Goal: Transaction & Acquisition: Obtain resource

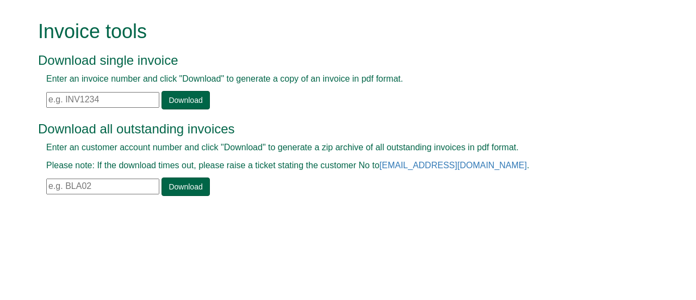
click at [51, 96] on input "text" at bounding box center [102, 100] width 113 height 16
paste input "[EMAIL_ADDRESS][DOMAIN_NAME]"
type input "[EMAIL_ADDRESS][DOMAIN_NAME]"
drag, startPoint x: 153, startPoint y: 101, endPoint x: 33, endPoint y: 98, distance: 120.3
click at [35, 98] on div "Invoice tools Download single invoice Enter an invoice number and click "Downlo…" at bounding box center [348, 109] width 637 height 219
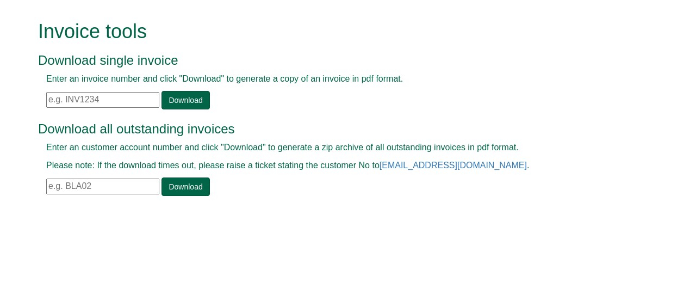
click at [50, 98] on input "text" at bounding box center [102, 100] width 113 height 16
paste input "INV1357241"
click at [176, 98] on link "Download" at bounding box center [186, 100] width 48 height 19
click at [50, 96] on input "INV1357241" at bounding box center [102, 100] width 113 height 16
type input "IV1357241"
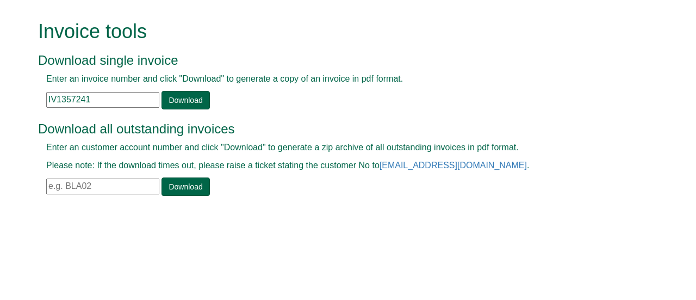
drag, startPoint x: 93, startPoint y: 101, endPoint x: 40, endPoint y: 93, distance: 53.3
click at [40, 94] on div "Enter an invoice number and click "Download" to generate a copy of an invoice i…" at bounding box center [336, 91] width 596 height 36
click at [47, 96] on input "text" at bounding box center [102, 100] width 113 height 16
paste input "INV1342976"
type input "INV1342976"
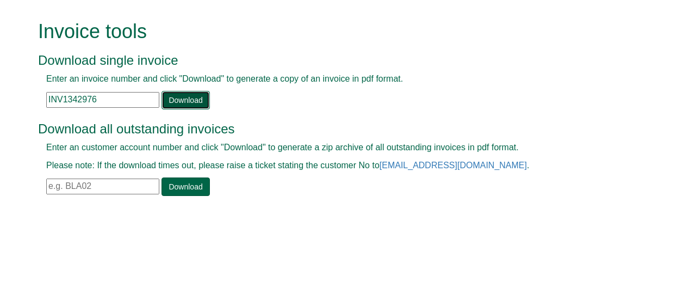
click at [185, 102] on link "Download" at bounding box center [186, 100] width 48 height 19
